Goal: Task Accomplishment & Management: Manage account settings

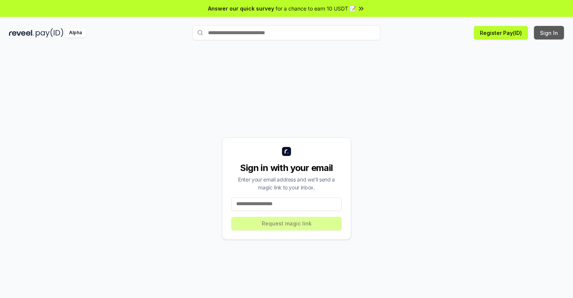
click at [549, 33] on button "Sign In" at bounding box center [549, 33] width 30 height 14
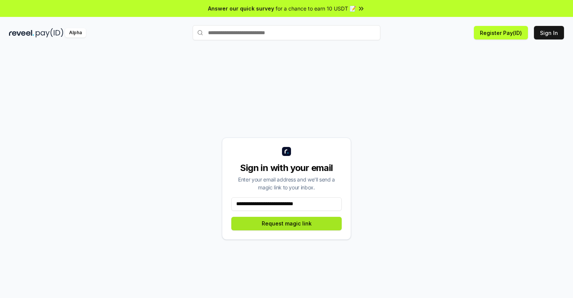
type input "**********"
click at [287, 223] on button "Request magic link" at bounding box center [286, 224] width 110 height 14
